Goal: Find specific page/section: Find specific page/section

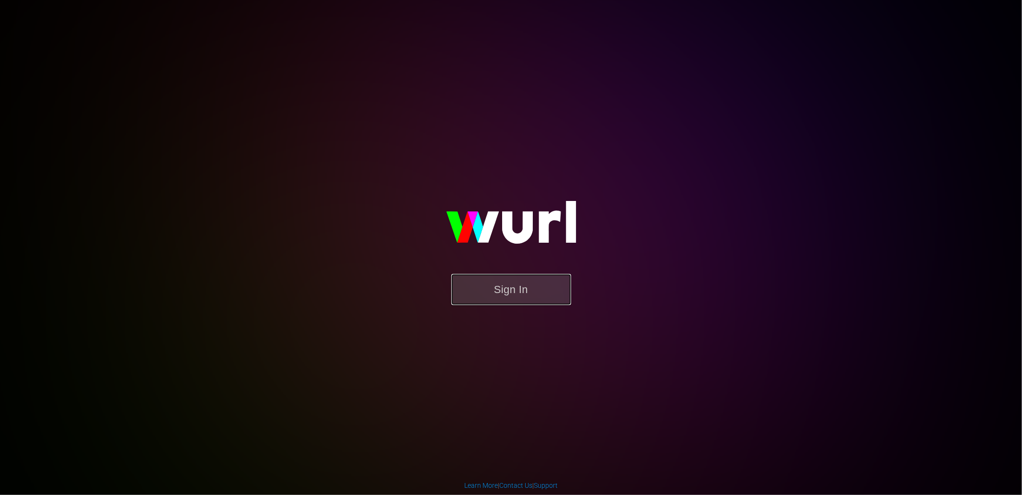
click at [518, 281] on button "Sign In" at bounding box center [511, 289] width 120 height 31
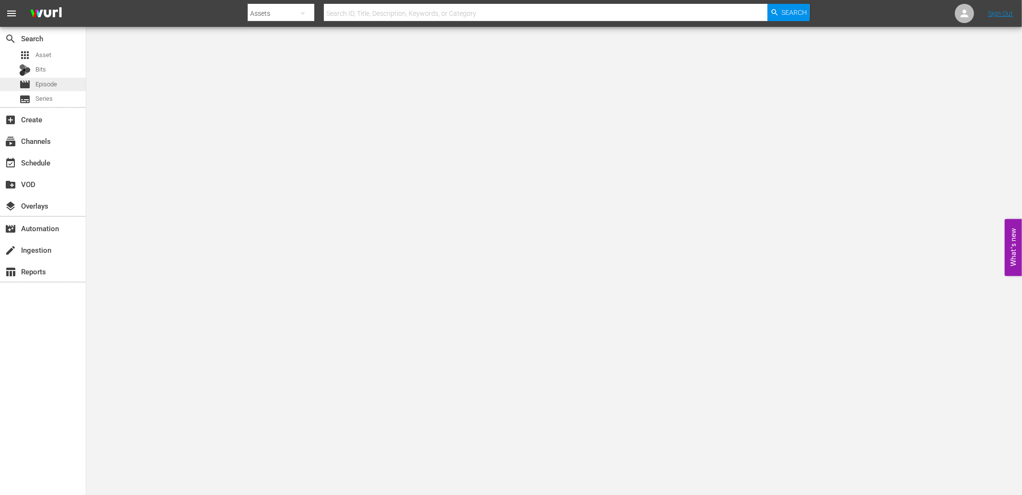
click at [45, 83] on span "Episode" at bounding box center [46, 85] width 22 height 10
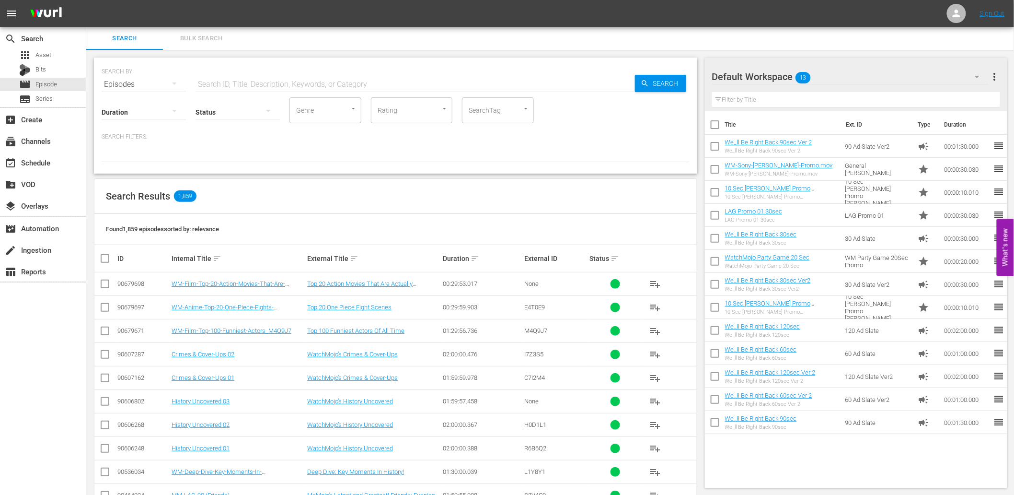
click at [877, 69] on div "Default Workspace 13" at bounding box center [850, 76] width 277 height 27
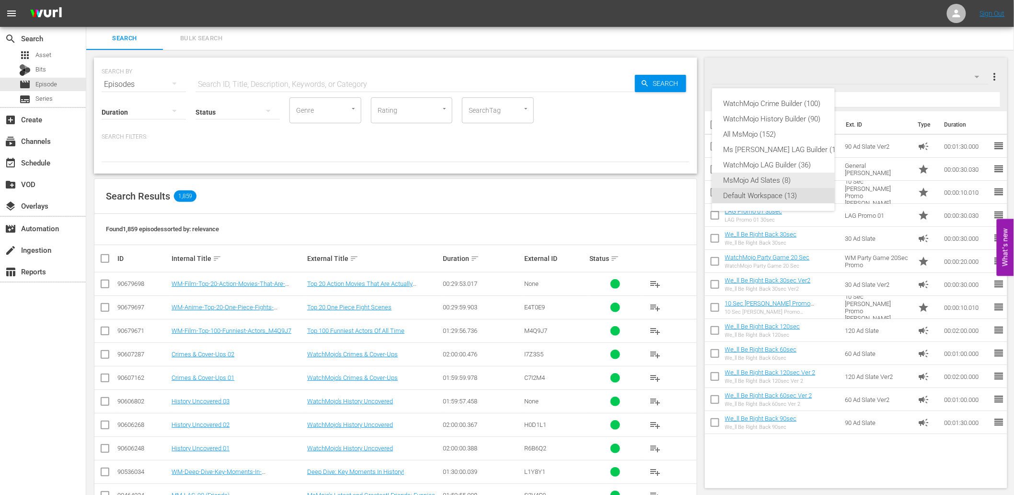
click at [760, 181] on div "MsMojo Ad Slates (8)" at bounding box center [783, 180] width 119 height 15
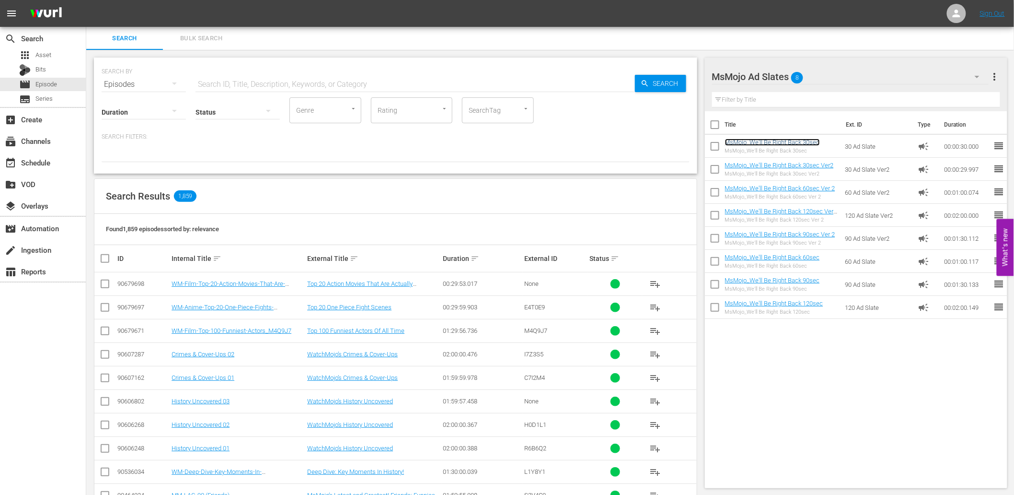
click at [765, 141] on link "MsMojo_We'll Be Right Back 30sec" at bounding box center [772, 141] width 95 height 7
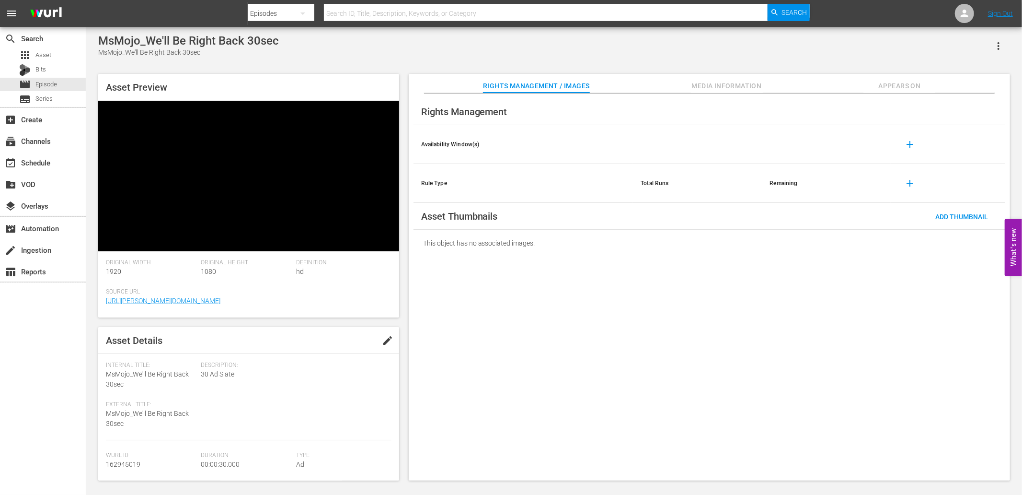
click at [0, 0] on div at bounding box center [0, 0] width 0 height 0
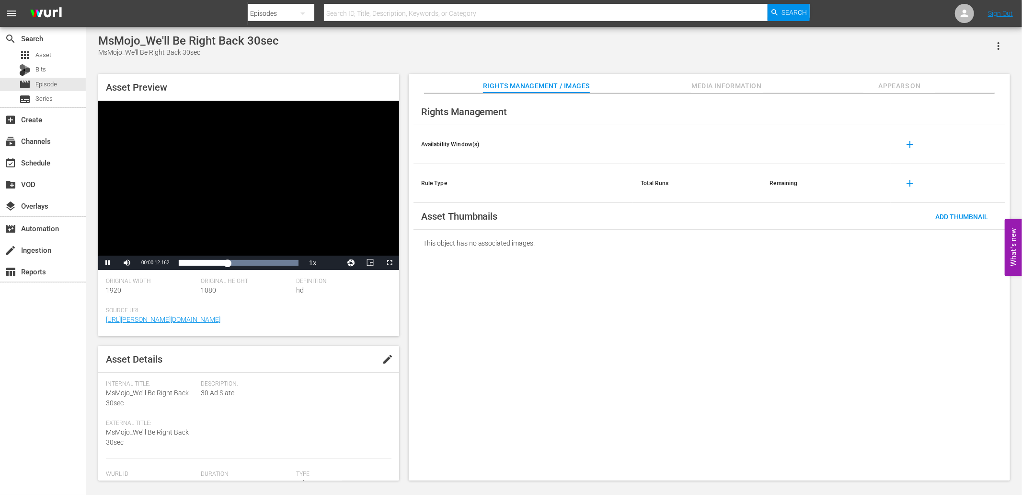
click at [254, 152] on div "Video Player" at bounding box center [248, 178] width 301 height 155
